Goal: Transaction & Acquisition: Subscribe to service/newsletter

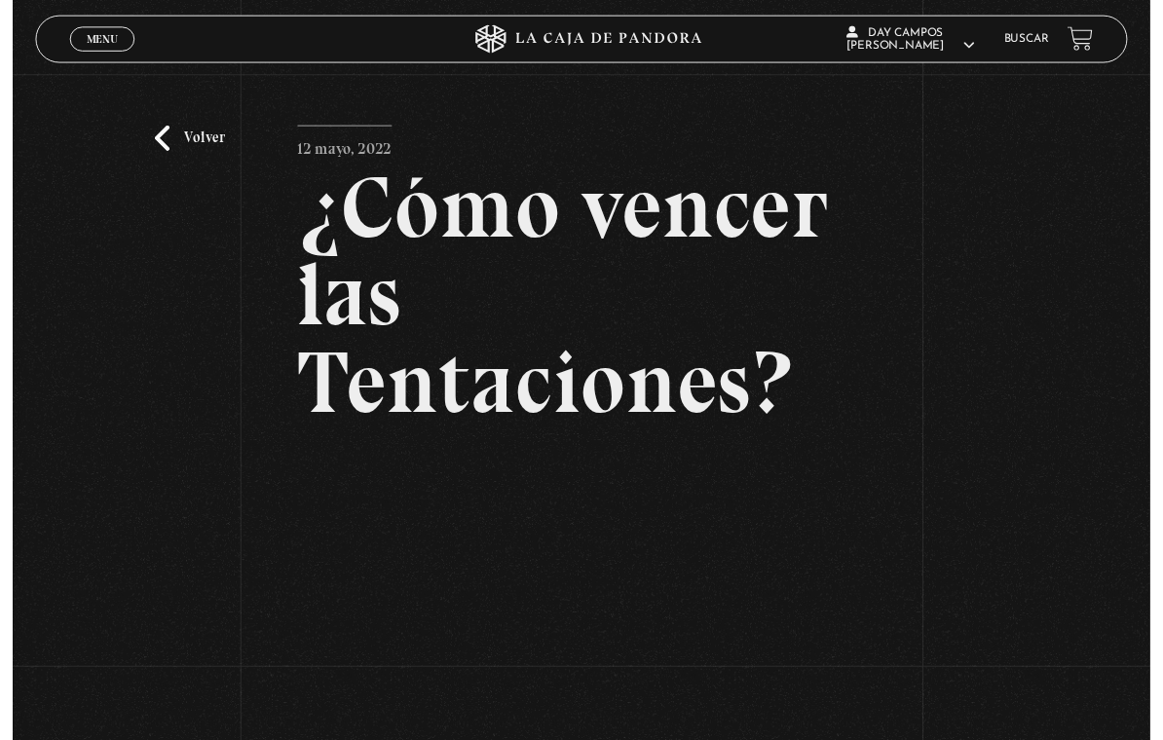
scroll to position [249, 0]
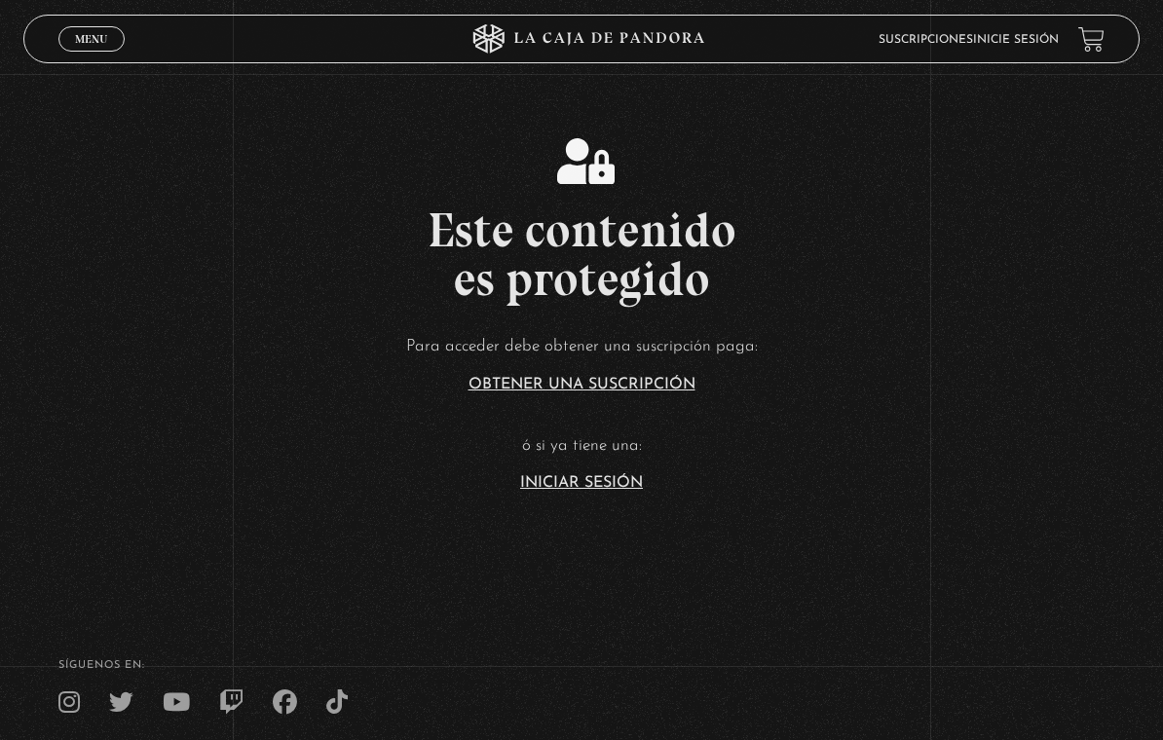
click at [591, 491] on link "Iniciar Sesión" at bounding box center [581, 483] width 123 height 16
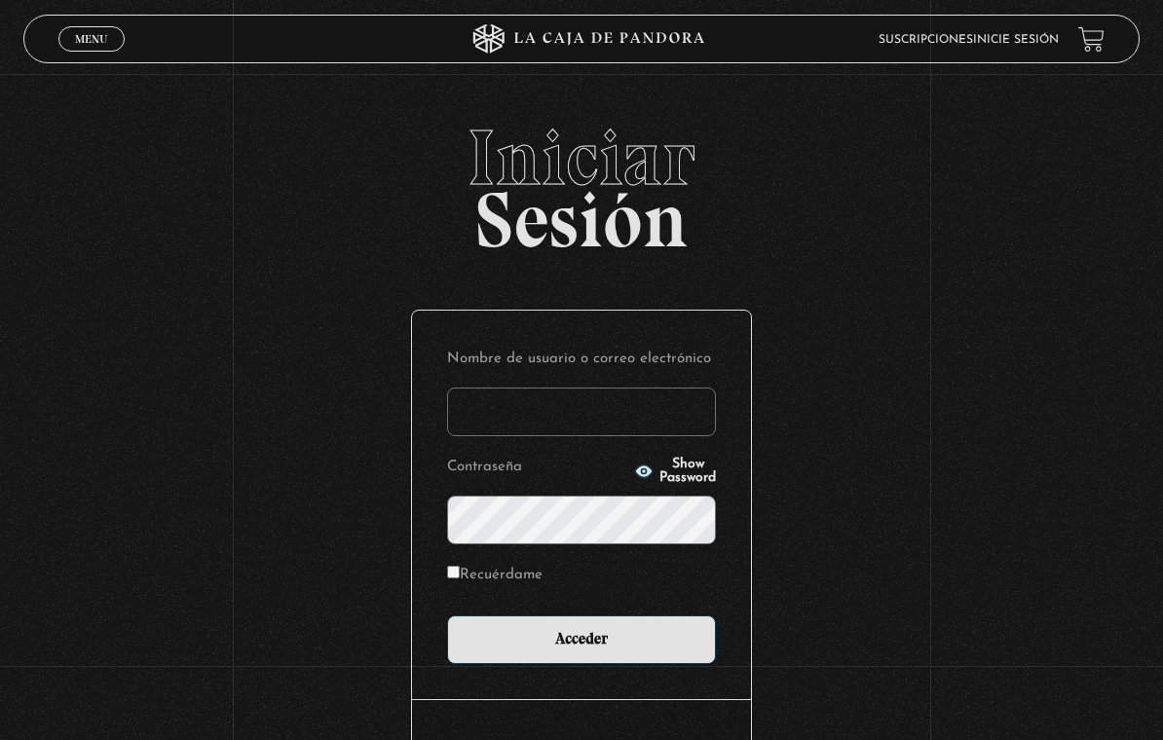
type input "[EMAIL_ADDRESS][DOMAIN_NAME]"
click at [581, 644] on input "Acceder" at bounding box center [581, 639] width 269 height 49
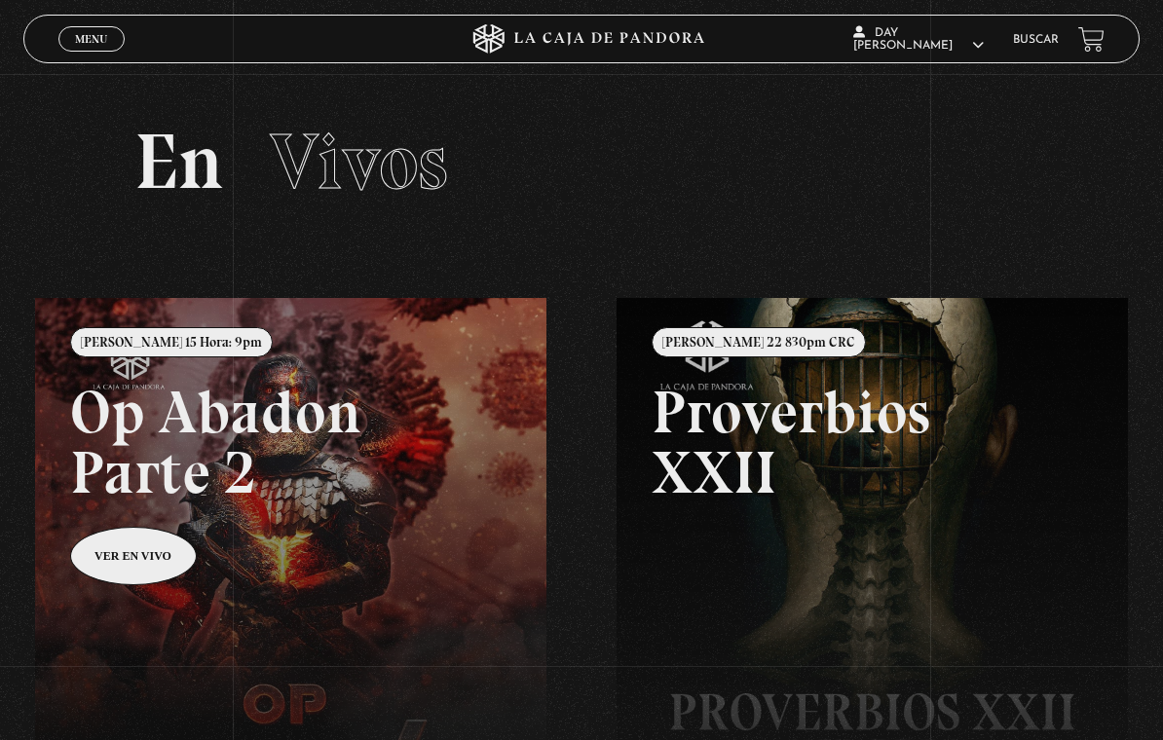
click at [88, 19] on div "Menu Cerrar" at bounding box center [232, 39] width 349 height 47
click at [90, 39] on span "Menu" at bounding box center [91, 39] width 32 height 12
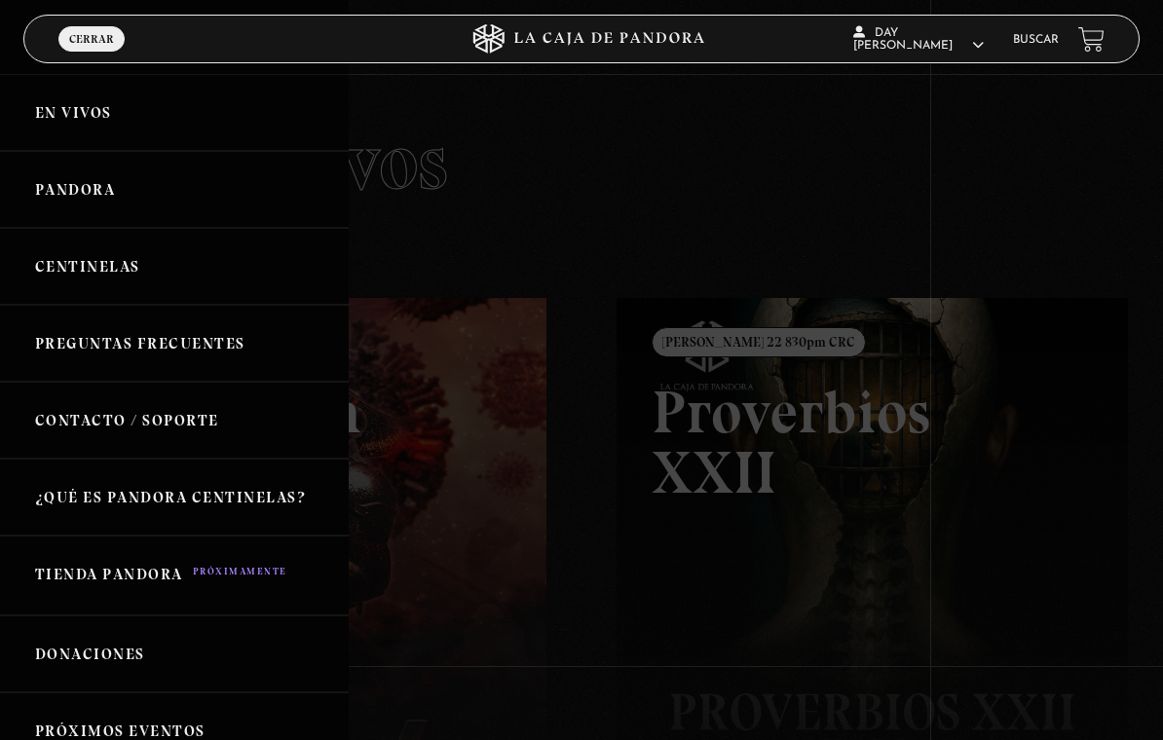
click at [52, 270] on link "Centinelas" at bounding box center [174, 266] width 349 height 77
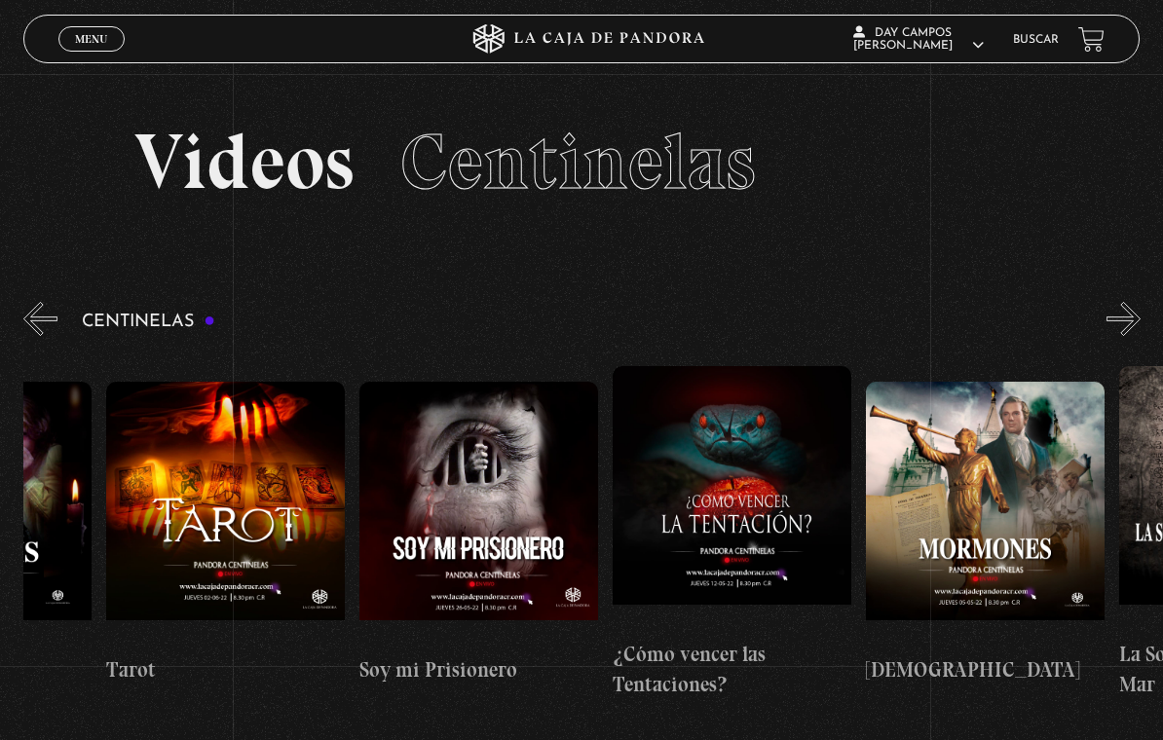
scroll to position [0, 15312]
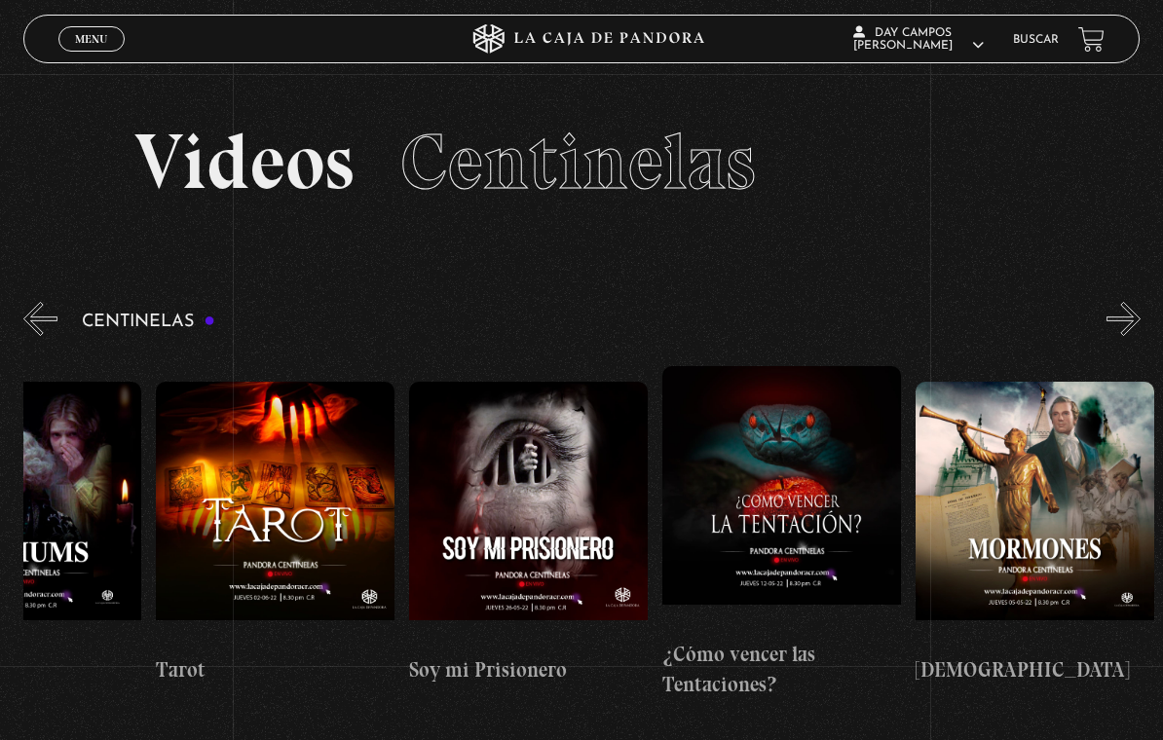
click at [556, 534] on figure at bounding box center [528, 513] width 239 height 263
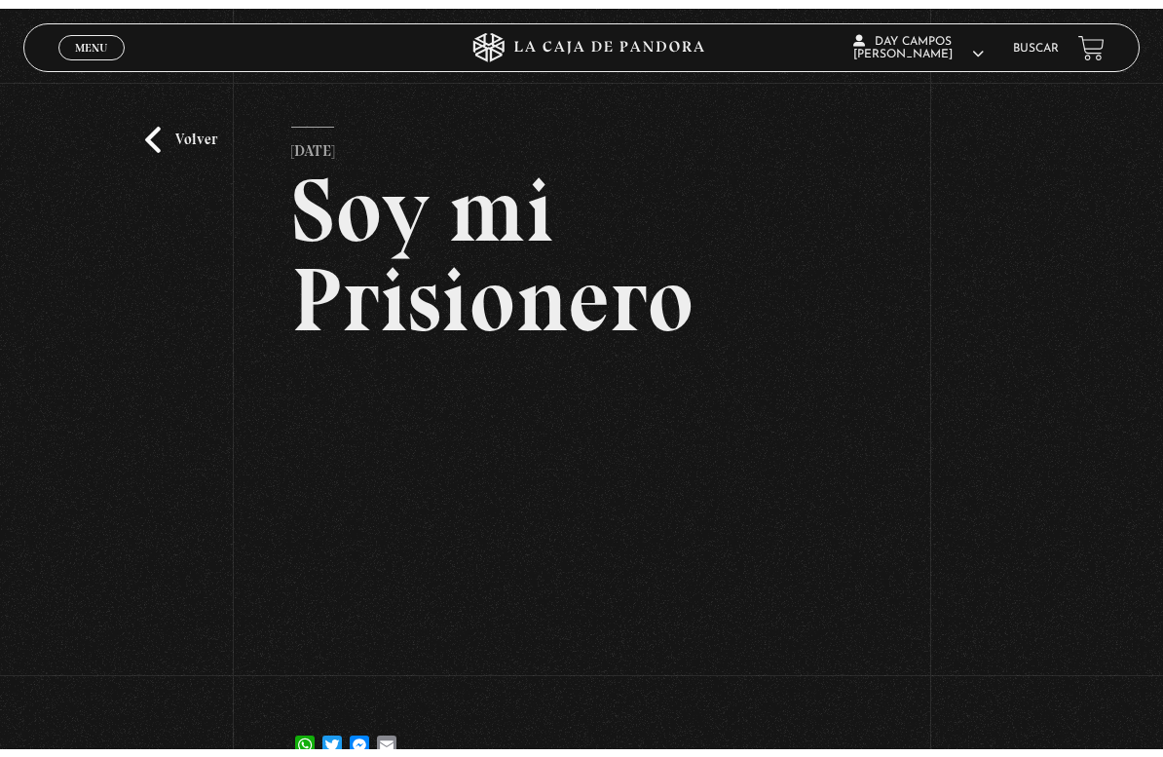
scroll to position [23, 0]
